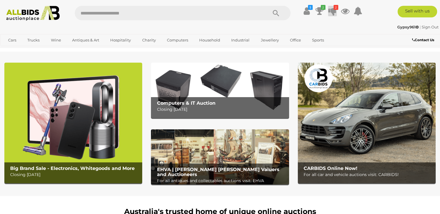
click at [331, 15] on icon at bounding box center [332, 11] width 8 height 10
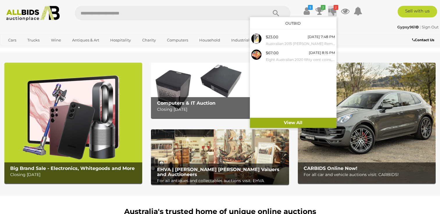
click at [292, 125] on link "View All" at bounding box center [293, 123] width 87 height 10
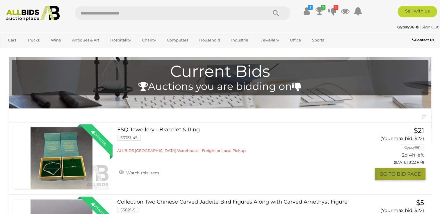
click at [405, 177] on button "GO TO BID PAGE" at bounding box center [400, 174] width 51 height 12
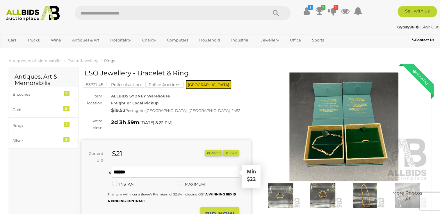
click at [144, 173] on input "text" at bounding box center [175, 173] width 127 height 12
type input "**"
click at [223, 210] on button "BID NOW" at bounding box center [219, 215] width 39 height 14
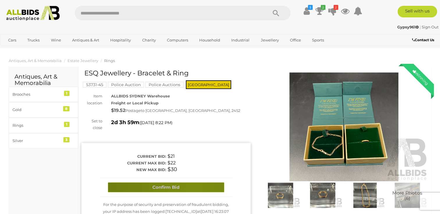
click at [194, 188] on button "Confirm Bid" at bounding box center [166, 188] width 116 height 10
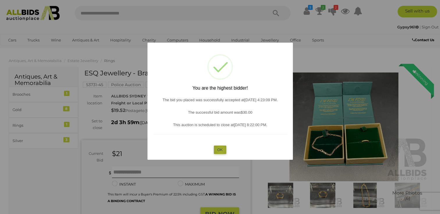
click at [221, 151] on button "OK" at bounding box center [220, 150] width 12 height 8
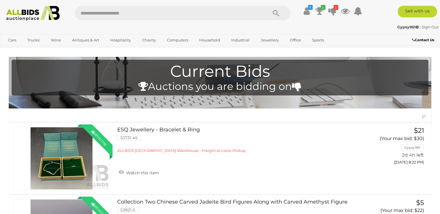
click at [292, 202] on link "Collection Two Chinese Carved Jadeite Bird Figures Along with Carved Amethyst F…" at bounding box center [238, 213] width 235 height 26
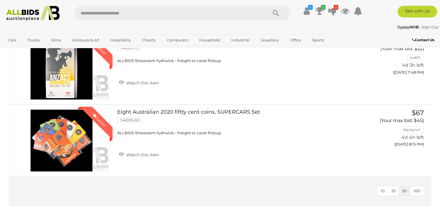
scroll to position [273, 0]
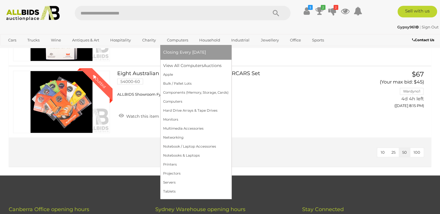
click at [183, 44] on link "Computers" at bounding box center [177, 40] width 29 height 10
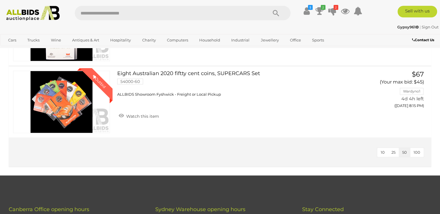
click at [45, 17] on img at bounding box center [32, 13] width 59 height 15
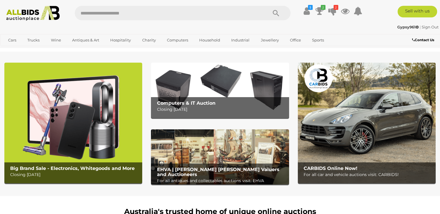
click at [122, 100] on img at bounding box center [73, 123] width 138 height 121
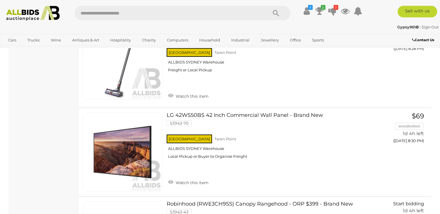
scroll to position [4138, 0]
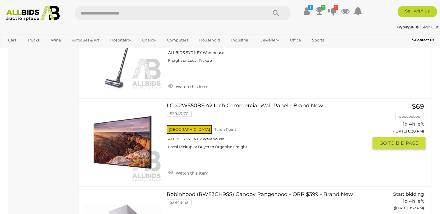
click at [269, 105] on link "LG 42WS50BS 42 Inch Commercial Wall Panel - Brand New 53943-70 NSW Taren Point" at bounding box center [269, 128] width 197 height 51
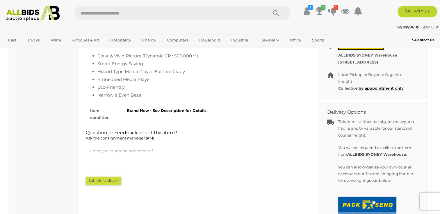
scroll to position [291, 0]
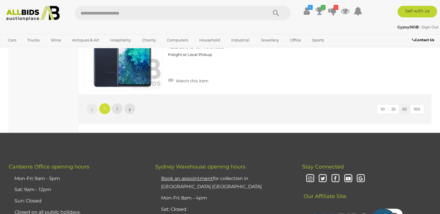
scroll to position [4516, 0]
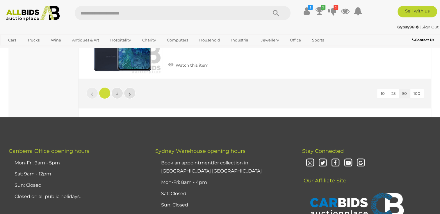
click at [53, 17] on img at bounding box center [32, 13] width 59 height 15
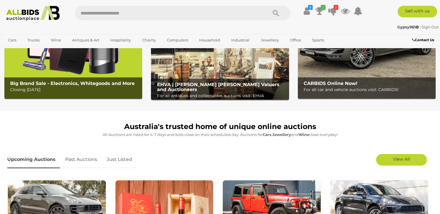
scroll to position [95, 0]
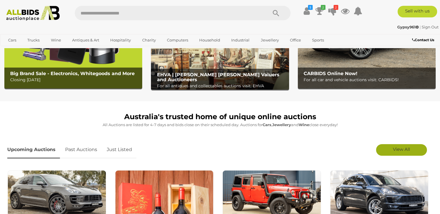
click at [408, 151] on span "View All" at bounding box center [401, 150] width 17 height 6
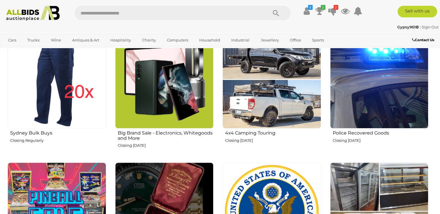
scroll to position [488, 0]
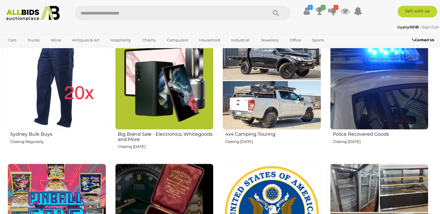
click at [92, 83] on img at bounding box center [57, 81] width 99 height 99
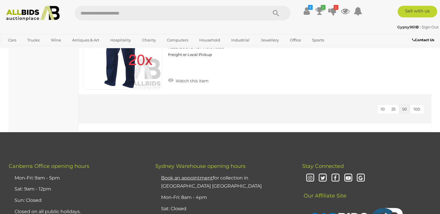
scroll to position [1626, 0]
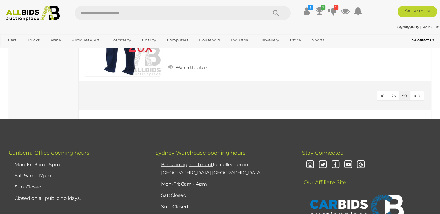
click at [59, 12] on img at bounding box center [32, 13] width 59 height 15
